Goal: Task Accomplishment & Management: Complete application form

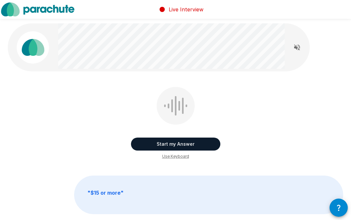
click at [181, 157] on span "Use Keyboard" at bounding box center [175, 156] width 27 height 7
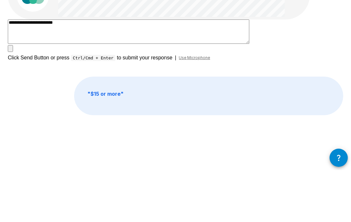
type textarea "**********"
click at [10, 102] on icon "button" at bounding box center [10, 102] width 0 height 0
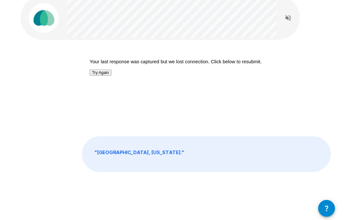
scroll to position [37, 0]
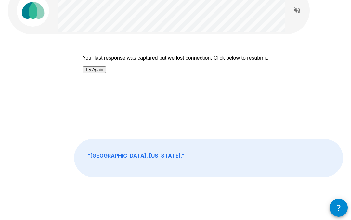
click at [101, 161] on p "" [GEOGRAPHIC_DATA], [US_STATE]. "" at bounding box center [208, 158] width 268 height 38
click at [106, 73] on button "Try Again" at bounding box center [94, 69] width 23 height 7
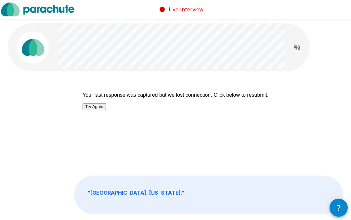
click at [106, 106] on button "Try Again" at bounding box center [94, 106] width 23 height 7
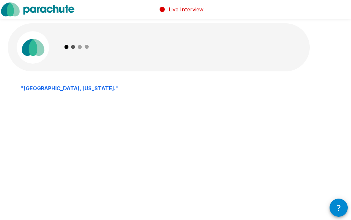
click at [338, 207] on icon "button" at bounding box center [339, 208] width 8 height 8
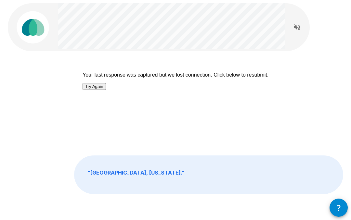
scroll to position [21, 0]
click at [306, 158] on p "" [GEOGRAPHIC_DATA], [US_STATE]. "" at bounding box center [208, 174] width 268 height 38
click at [306, 167] on p "" [GEOGRAPHIC_DATA], [US_STATE]. "" at bounding box center [208, 174] width 268 height 38
click at [303, 172] on p "" [GEOGRAPHIC_DATA], [US_STATE]. "" at bounding box center [208, 174] width 268 height 38
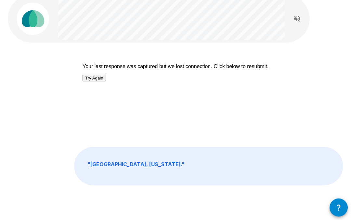
scroll to position [0, 0]
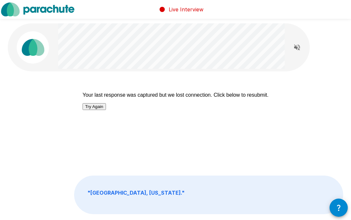
click at [323, 95] on div "Your last response was captured but we lost connection. Click below to resubmit…" at bounding box center [175, 123] width 335 height 73
click at [307, 165] on div "Your last response was captured but we lost connection. Click below to resubmit…" at bounding box center [175, 133] width 351 height 267
click at [306, 178] on p "" [GEOGRAPHIC_DATA], [US_STATE]. "" at bounding box center [208, 195] width 268 height 38
click at [308, 181] on p "" [GEOGRAPHIC_DATA], [US_STATE]. "" at bounding box center [208, 195] width 268 height 38
